Goal: Find specific page/section: Find specific page/section

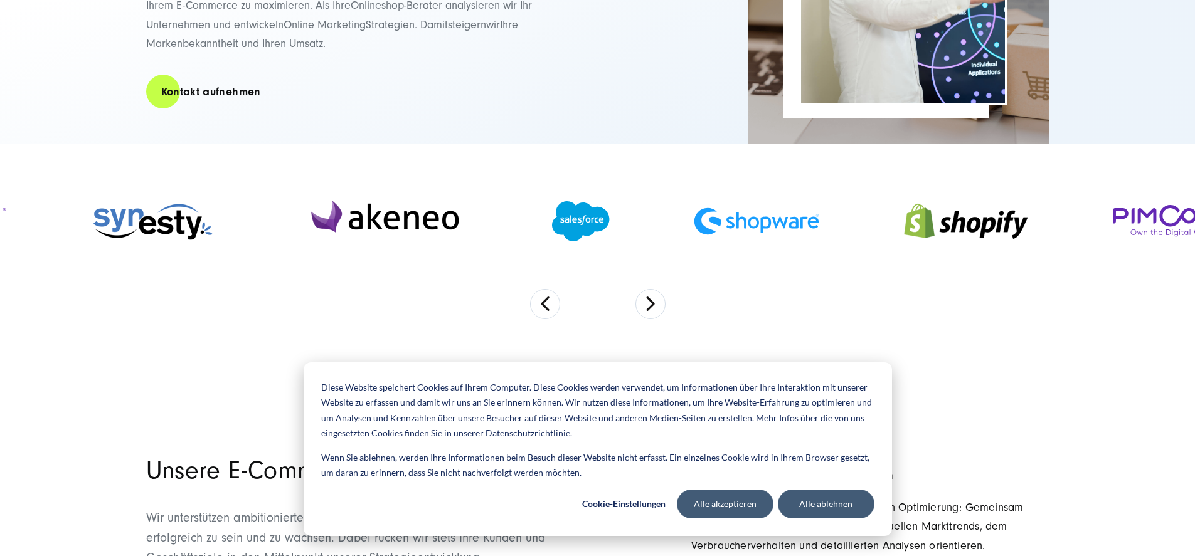
scroll to position [301, 0]
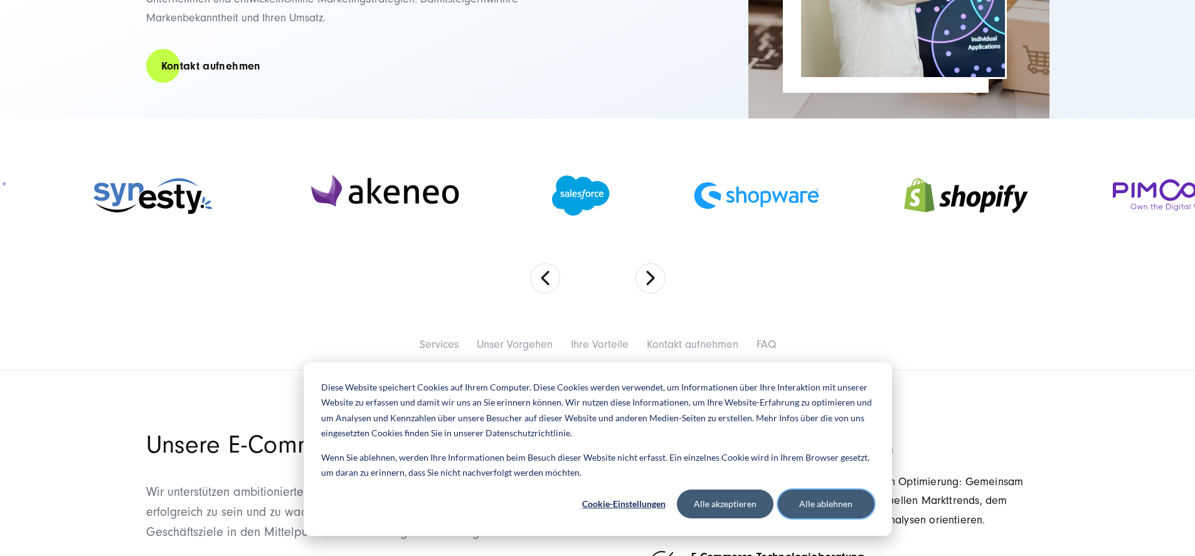
click at [797, 501] on button "Alle ablehnen" at bounding box center [826, 504] width 97 height 29
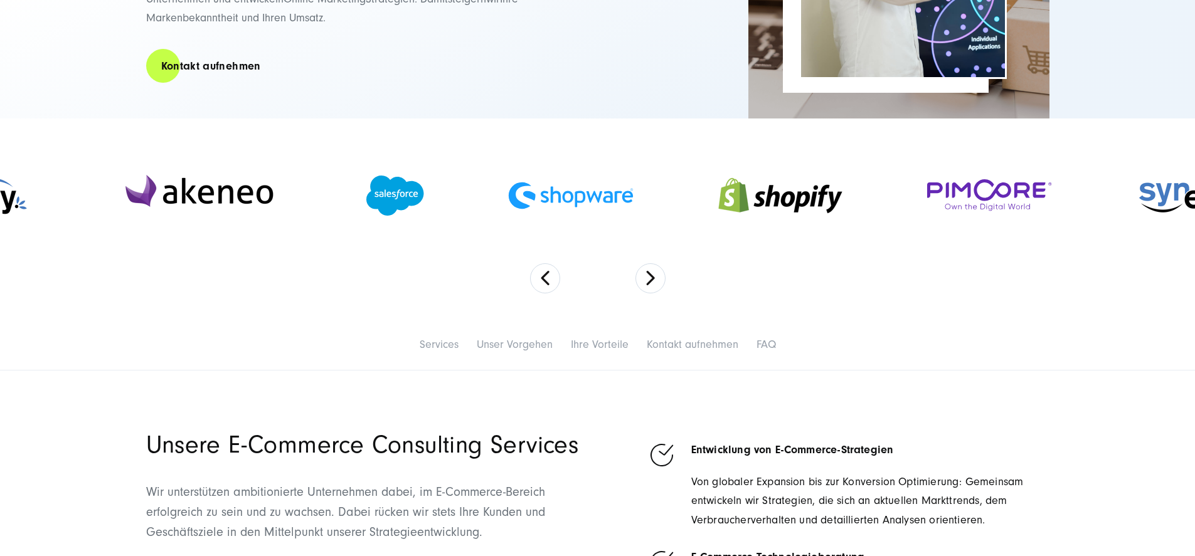
drag, startPoint x: 874, startPoint y: 217, endPoint x: 688, endPoint y: 219, distance: 185.7
click at [676, 219] on div at bounding box center [571, 195] width 210 height 53
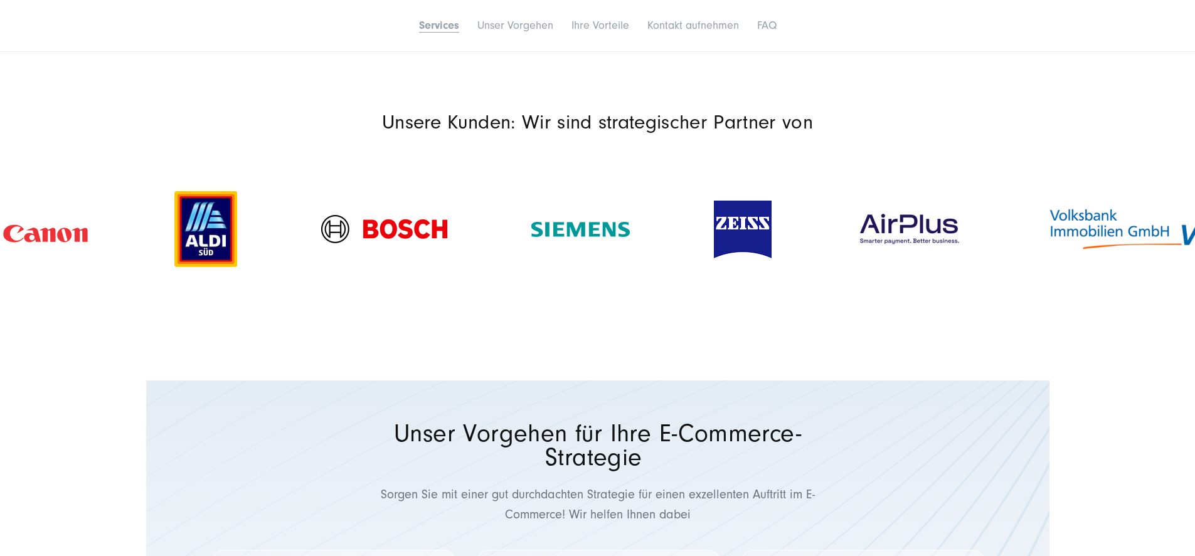
scroll to position [1430, 0]
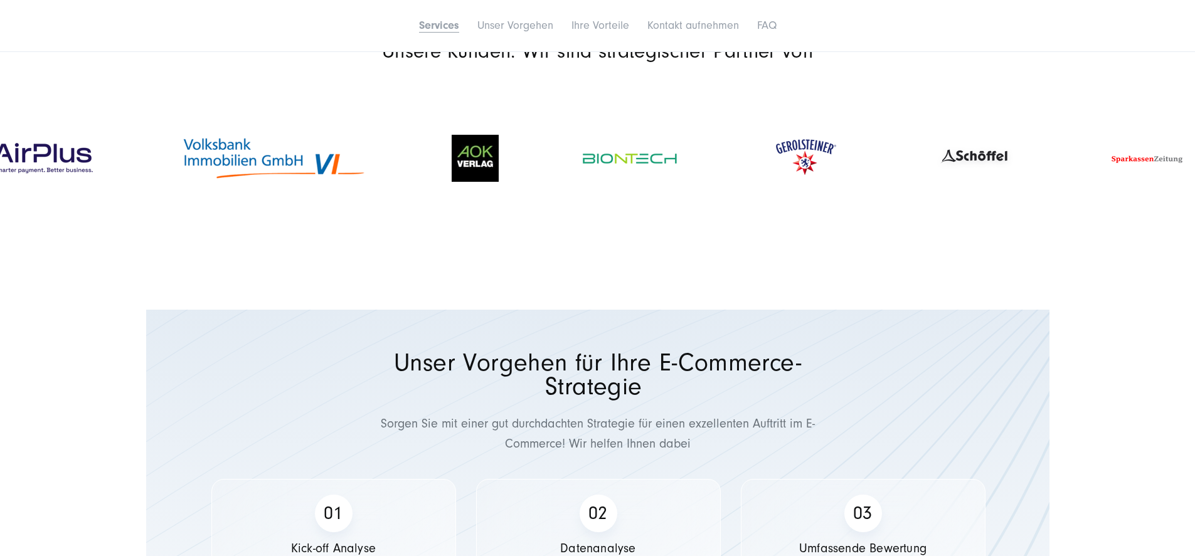
drag, startPoint x: 1111, startPoint y: 287, endPoint x: 126, endPoint y: 304, distance: 985.0
click at [180, 182] on img at bounding box center [274, 158] width 188 height 47
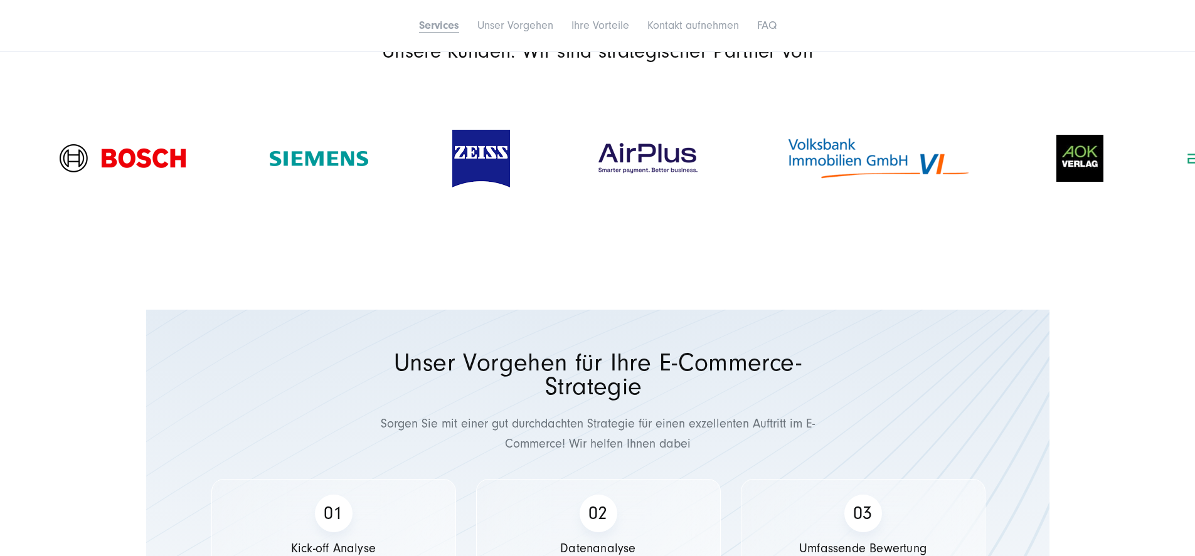
drag, startPoint x: 994, startPoint y: 314, endPoint x: 141, endPoint y: 323, distance: 852.5
click at [785, 182] on img at bounding box center [879, 158] width 188 height 47
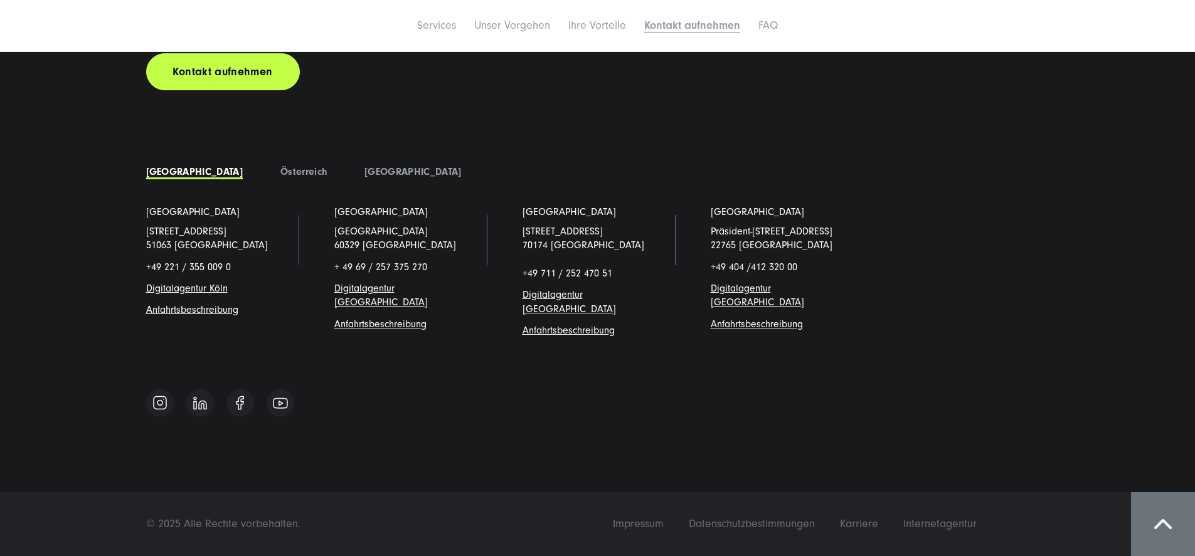
scroll to position [6677, 0]
click at [664, 525] on span "Impressum" at bounding box center [638, 524] width 51 height 13
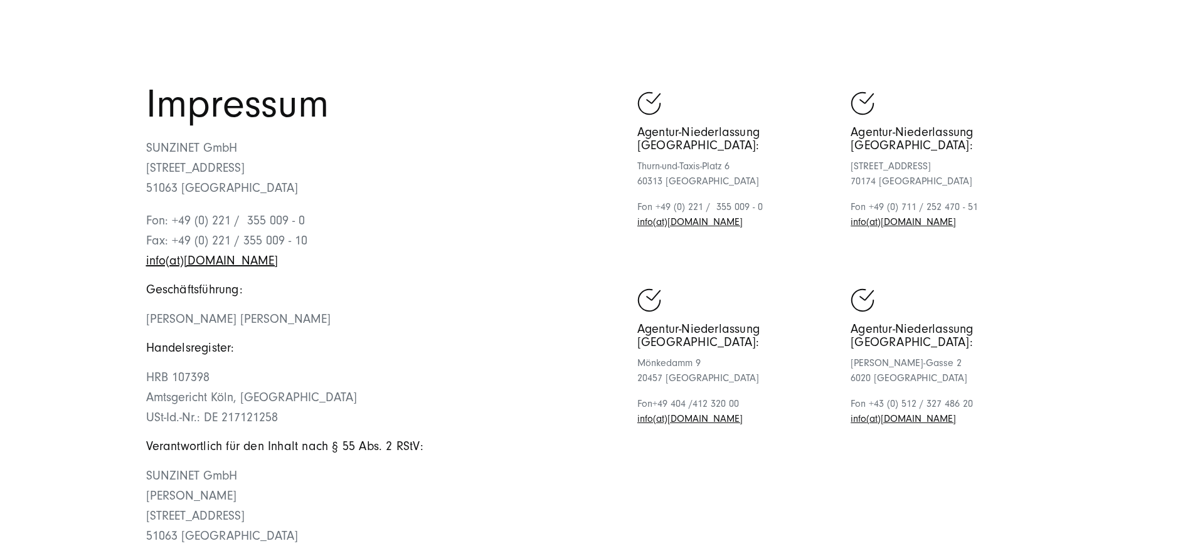
scroll to position [75, 0]
